Goal: Find specific page/section: Find specific page/section

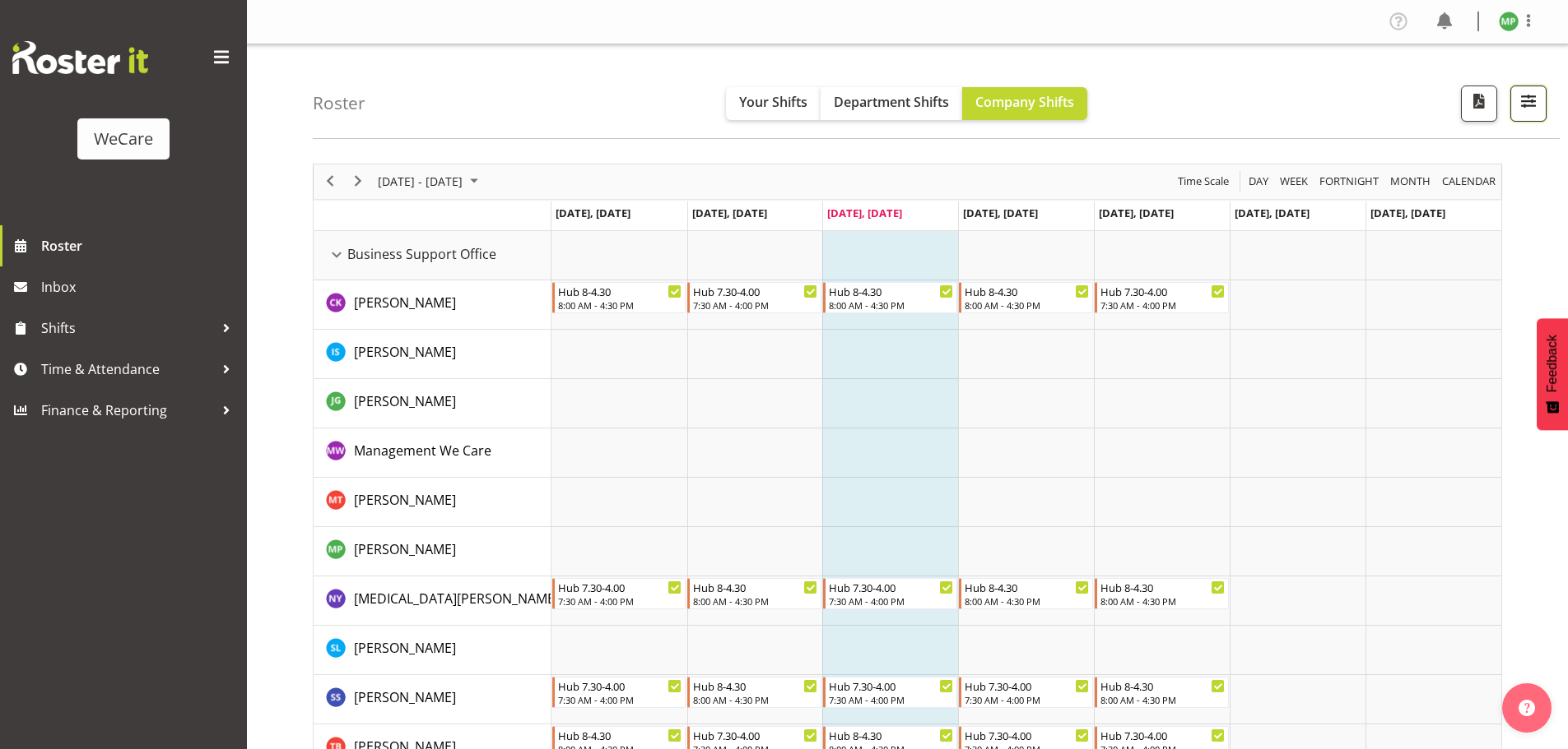
click at [1539, 95] on span "button" at bounding box center [1527, 100] width 21 height 21
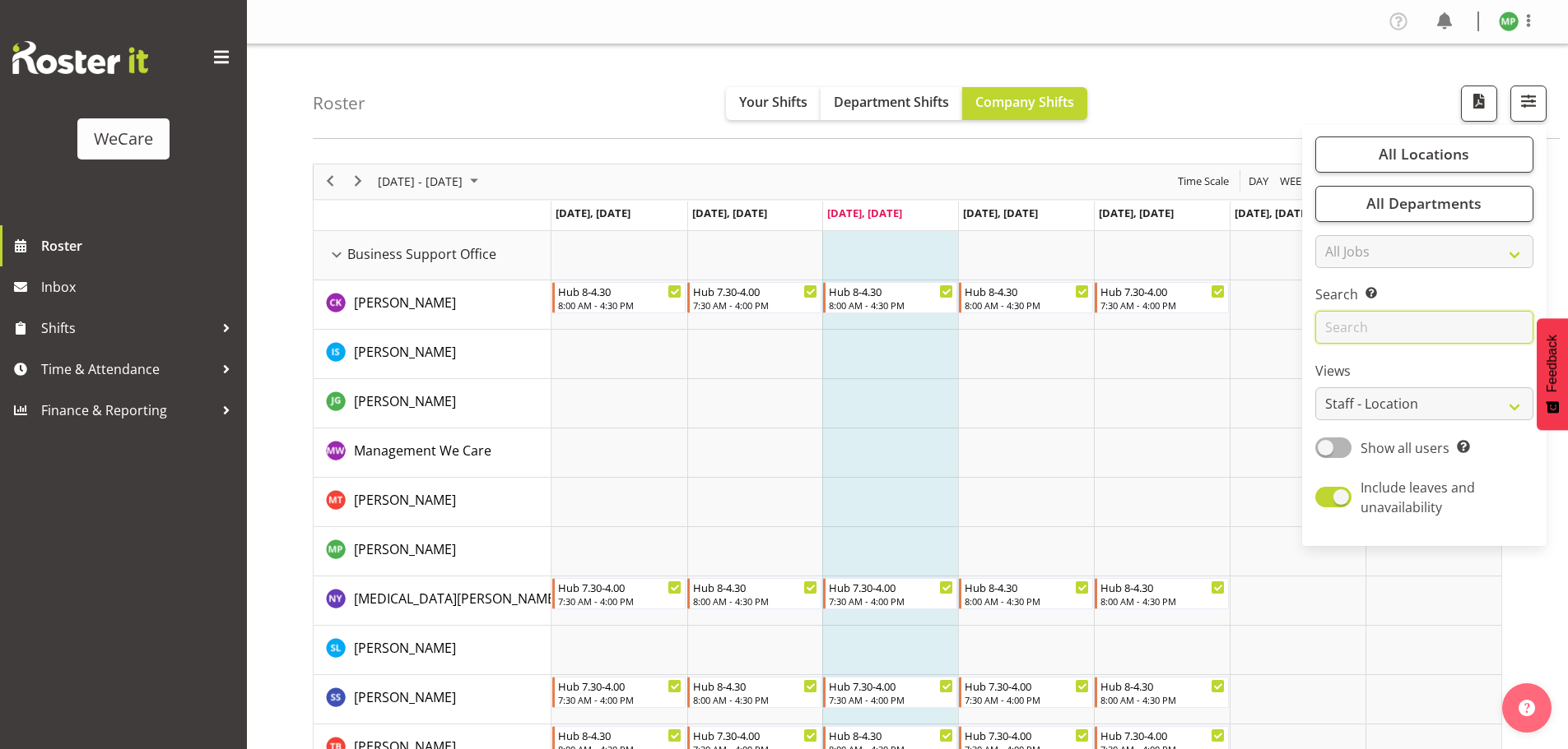
click at [1356, 318] on input "text" at bounding box center [1424, 327] width 218 height 33
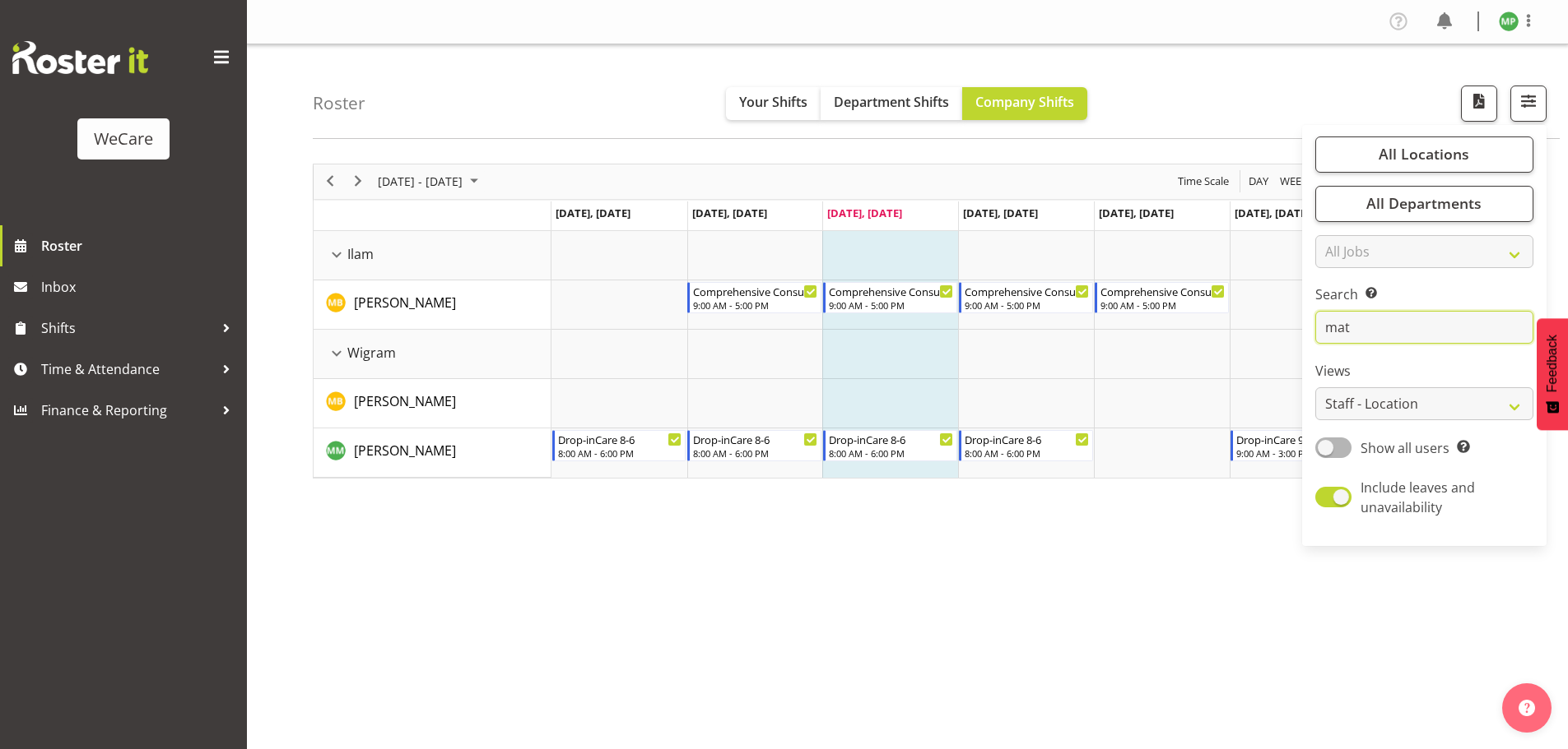
type input "mat"
click at [966, 614] on div "[DATE] - [DATE] [DATE] Day Week Fortnight Month calendar Month Agenda Time Scal…" at bounding box center [940, 480] width 1255 height 658
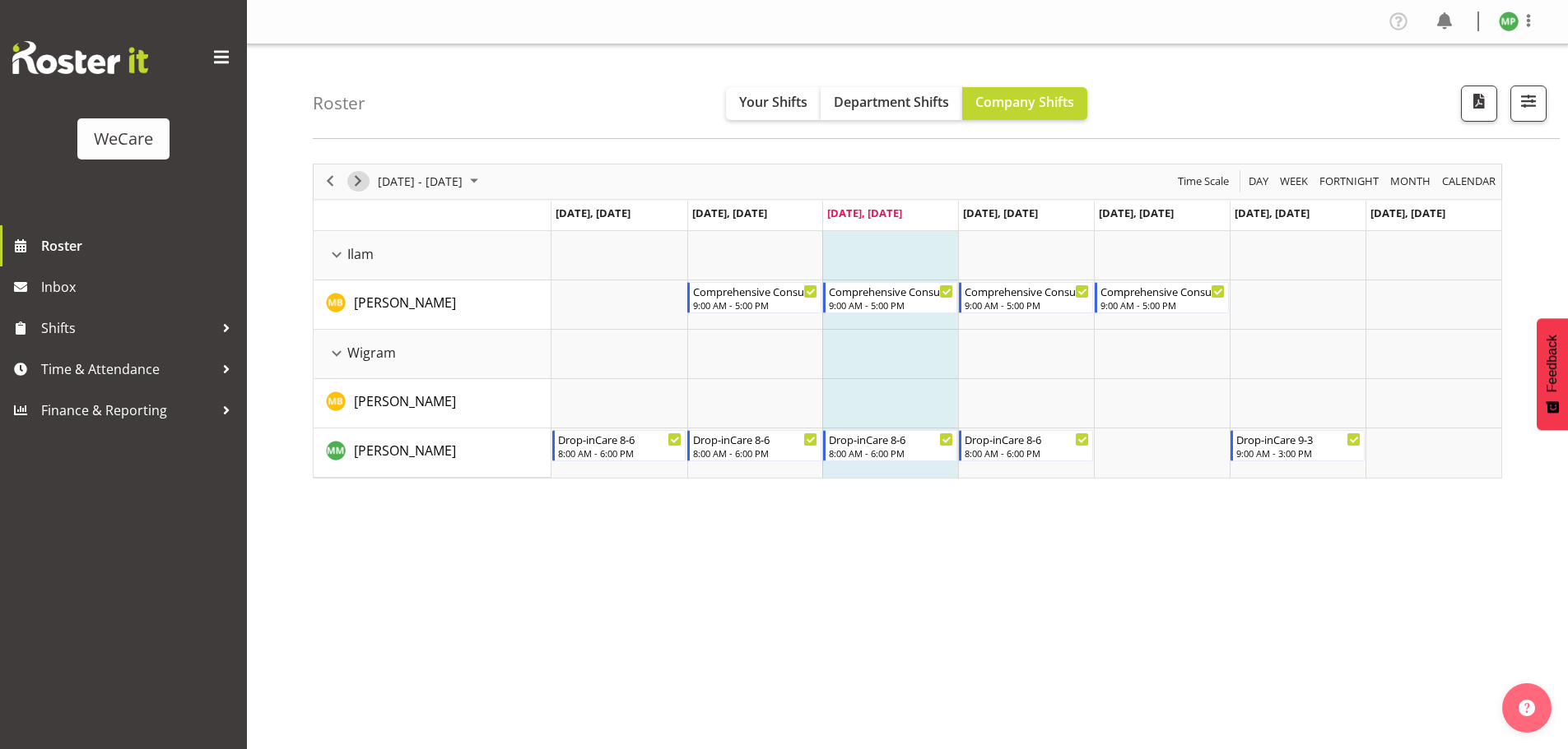
click at [355, 183] on span "Next" at bounding box center [357, 182] width 19 height 20
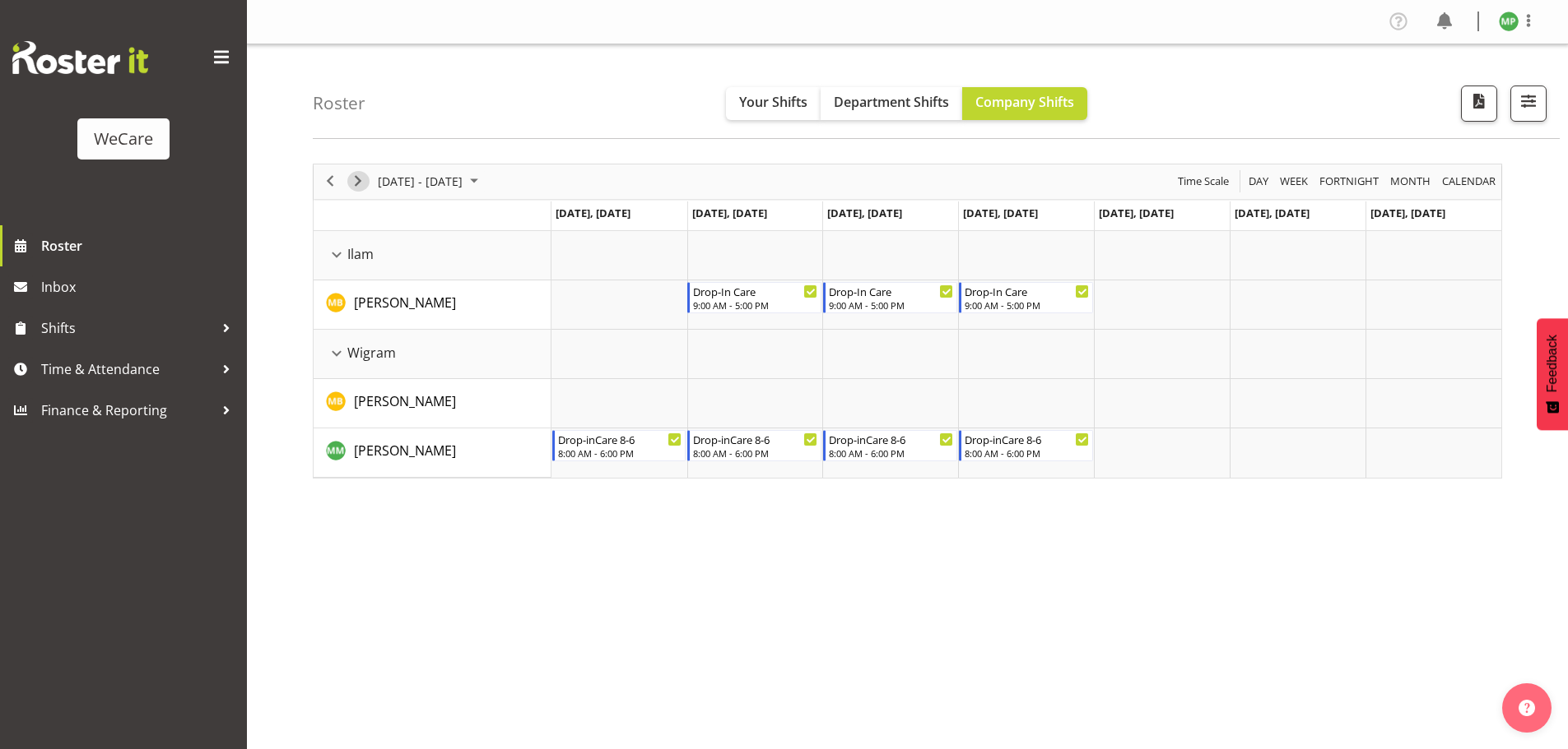
click at [361, 178] on span "Next" at bounding box center [357, 182] width 19 height 20
click at [1102, 654] on div "[DATE] - [DATE] [DATE] Day Week Fortnight Month calendar Month Agenda Time Scal…" at bounding box center [940, 480] width 1255 height 658
